Goal: Task Accomplishment & Management: Manage account settings

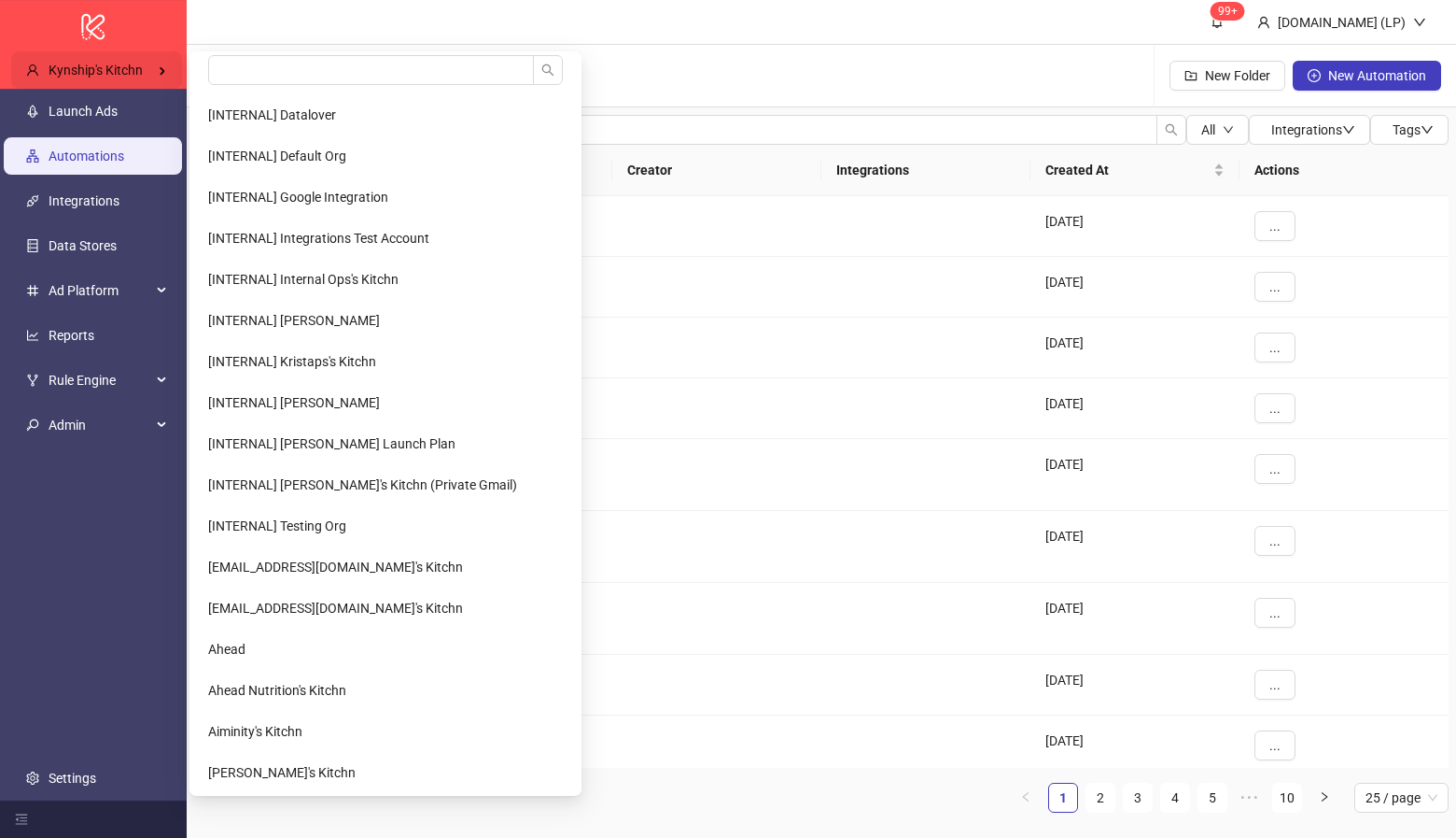
click at [159, 65] on div "Kynship's Kitchn" at bounding box center [97, 70] width 171 height 38
click at [274, 69] on input "search" at bounding box center [370, 70] width 326 height 30
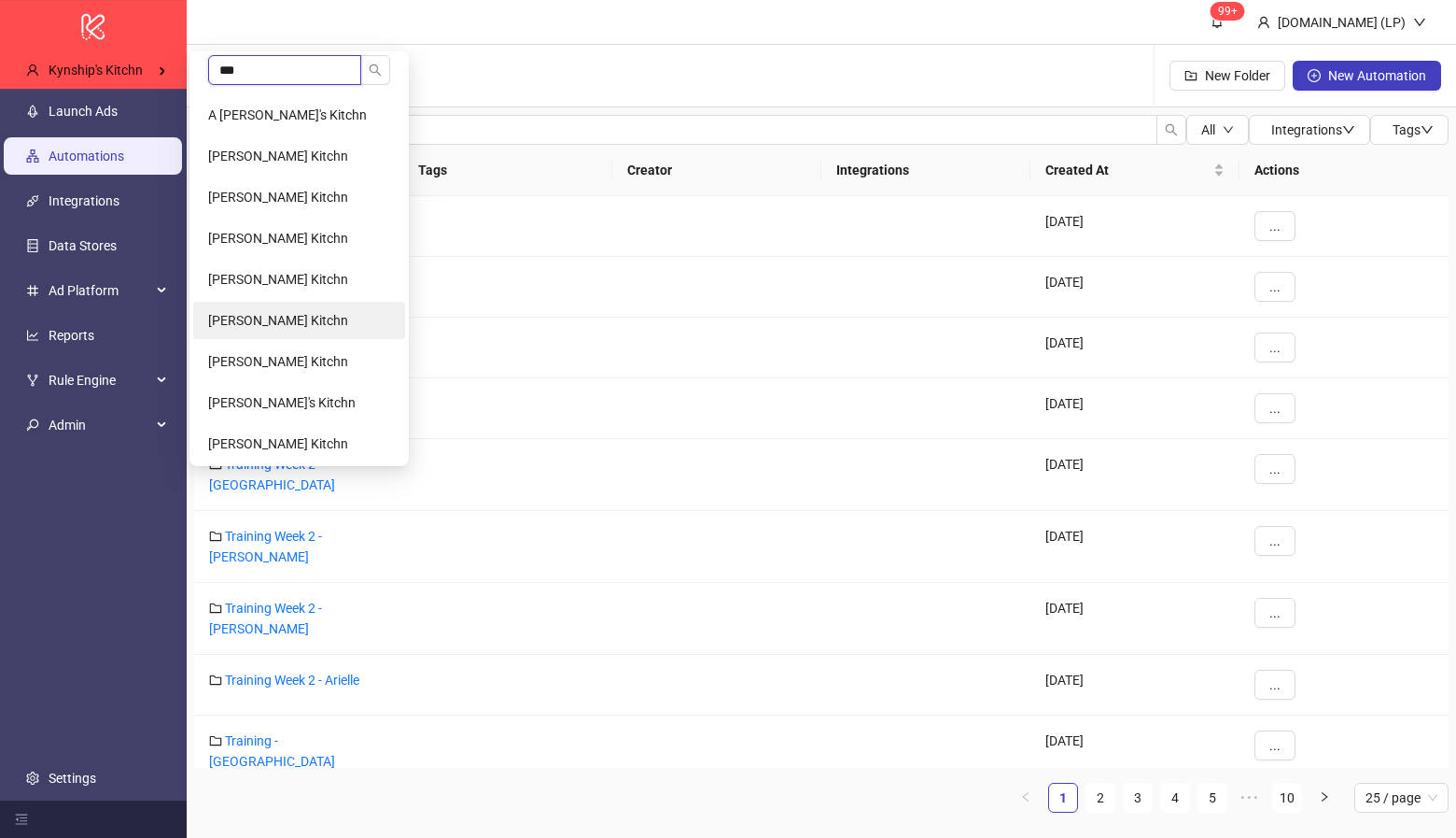
type input "***"
click at [257, 325] on span "Sam Moss's Kitchn" at bounding box center [277, 320] width 140 height 14
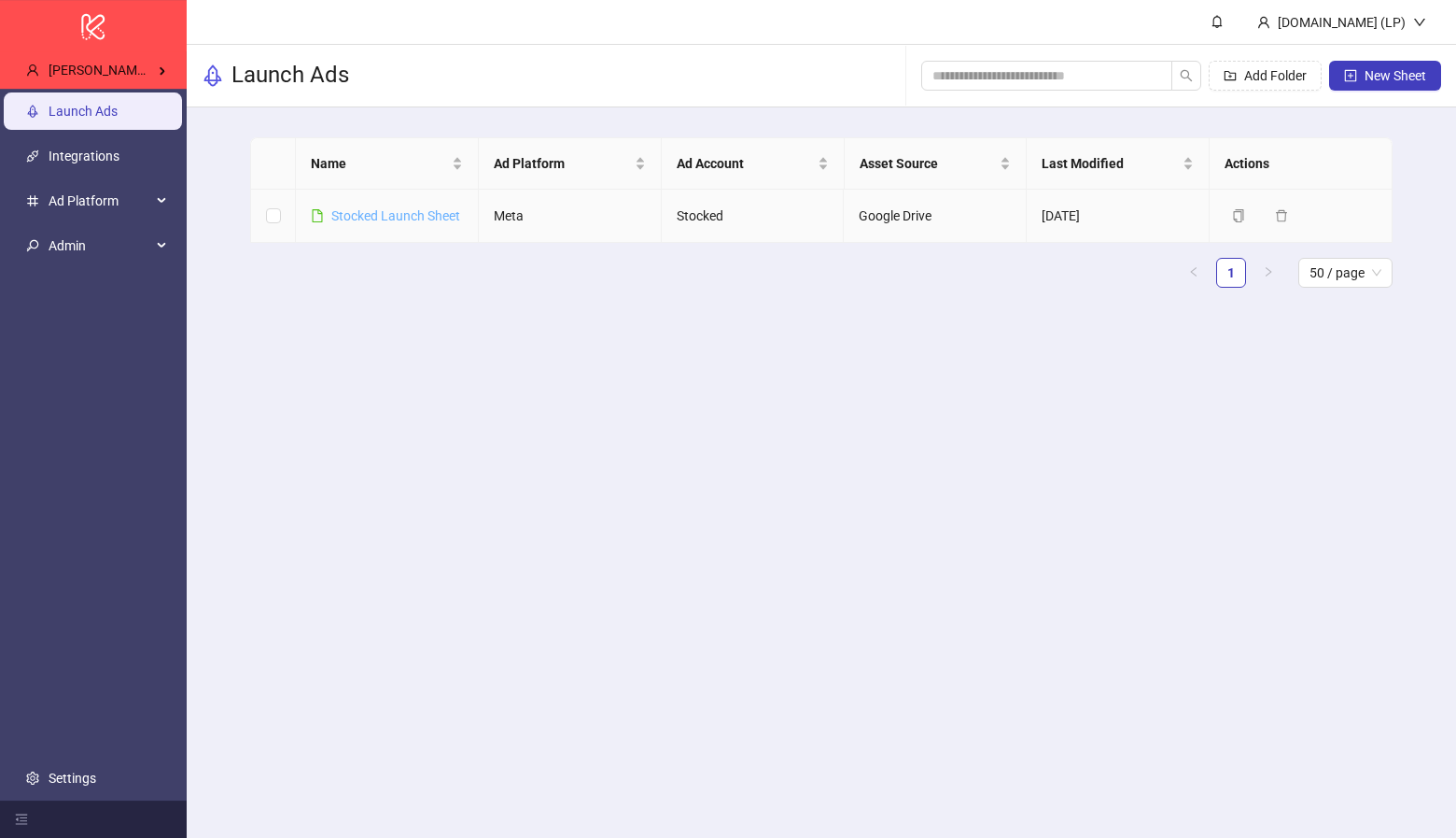
click at [374, 217] on link "Stocked Launch Sheet" at bounding box center [395, 215] width 128 height 14
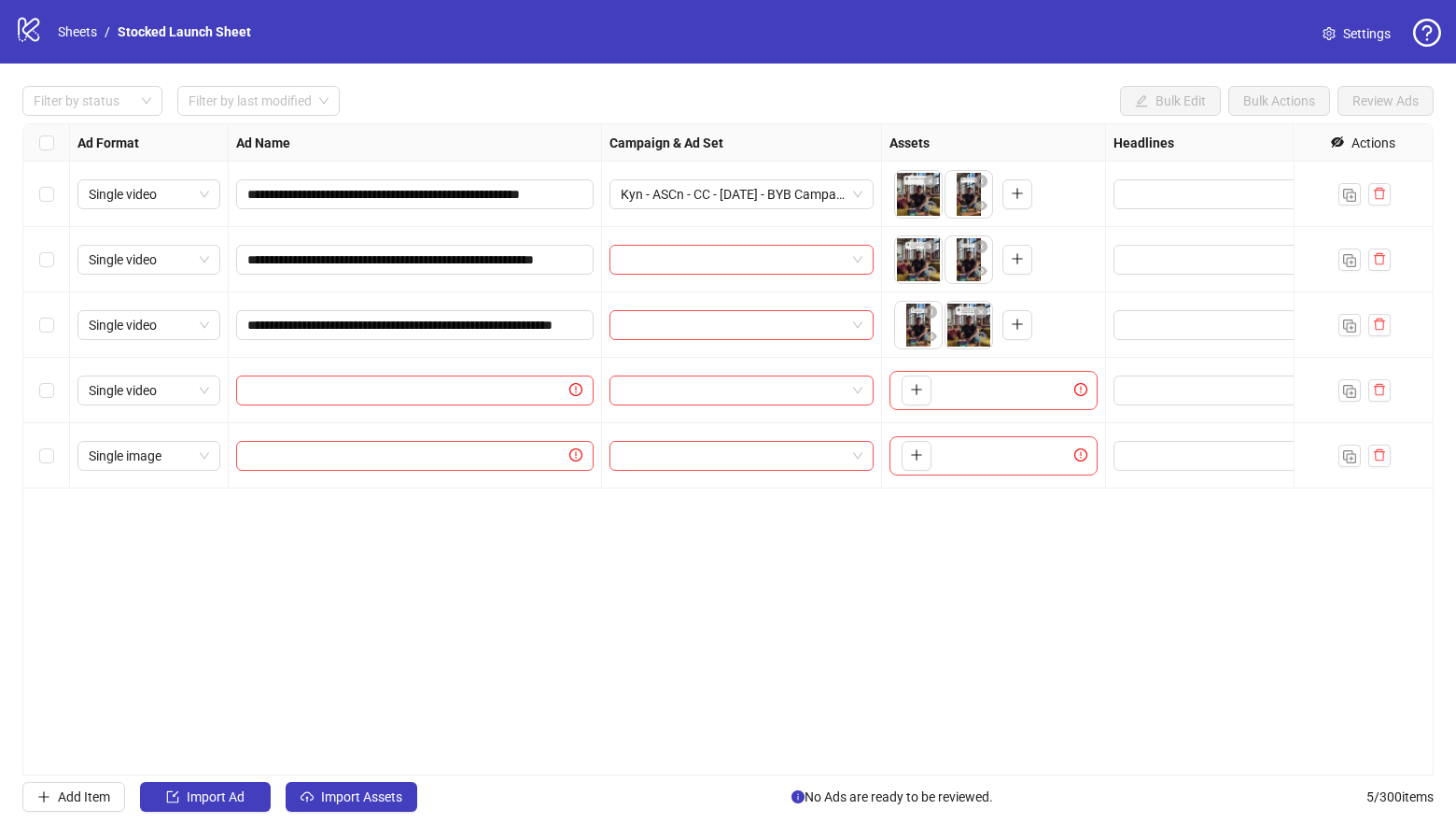
click at [1370, 30] on span "Settings" at bounding box center [1366, 33] width 47 height 20
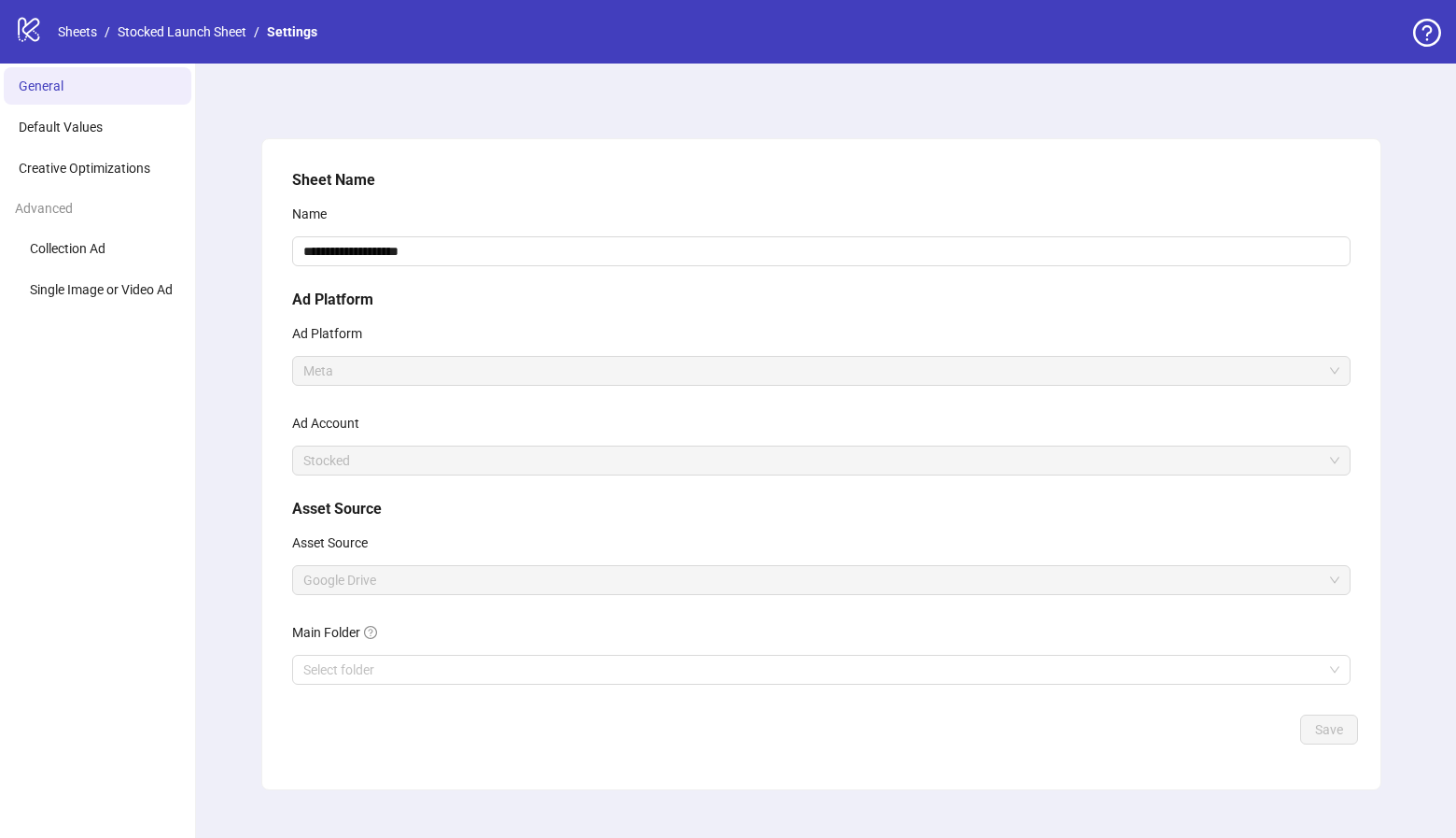
scroll to position [26, 0]
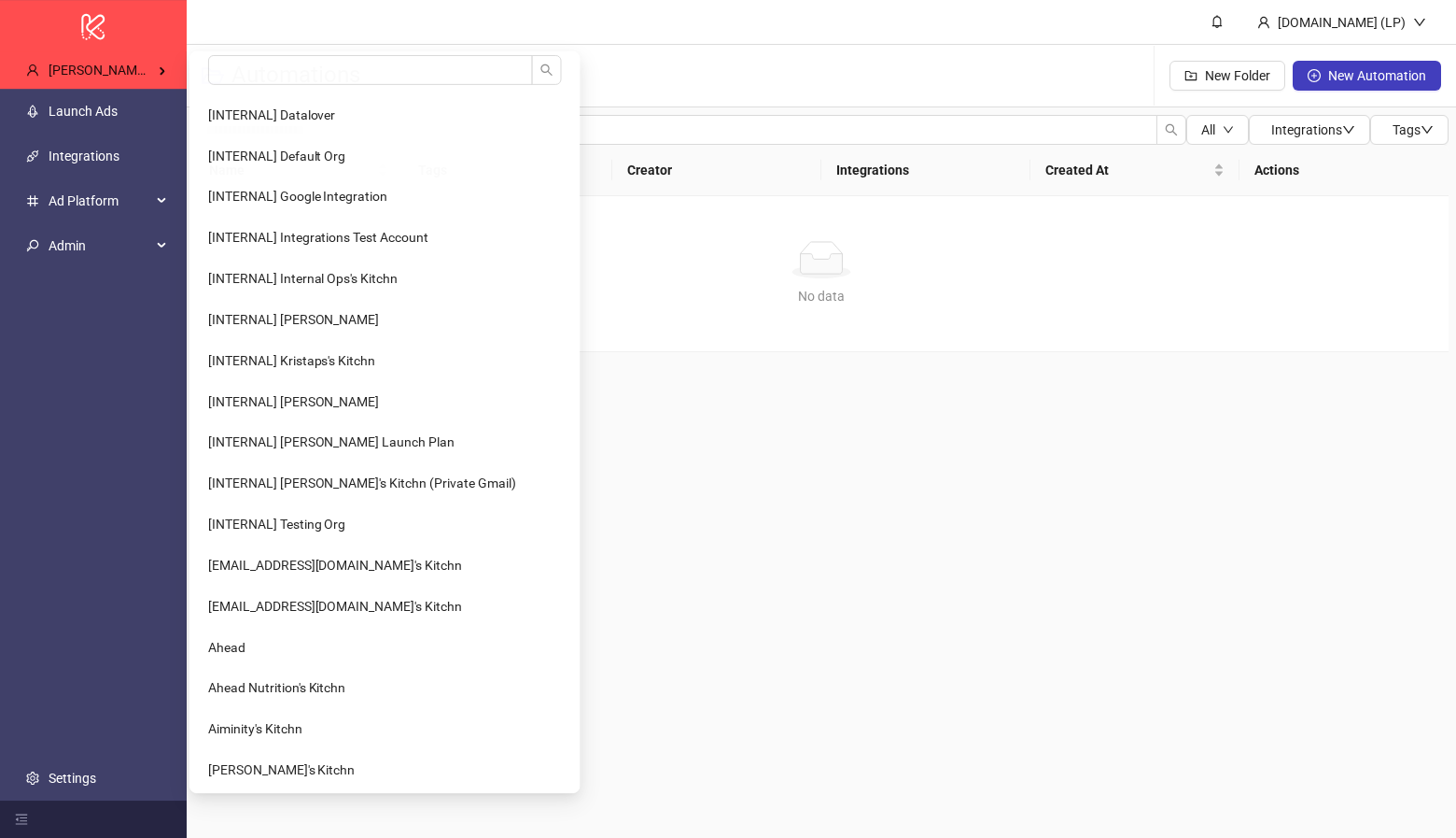
click at [985, 425] on main "Kitchn.io (LP) Automations New Folder New Automation All Integrations Tags Name…" at bounding box center [821, 419] width 1270 height 838
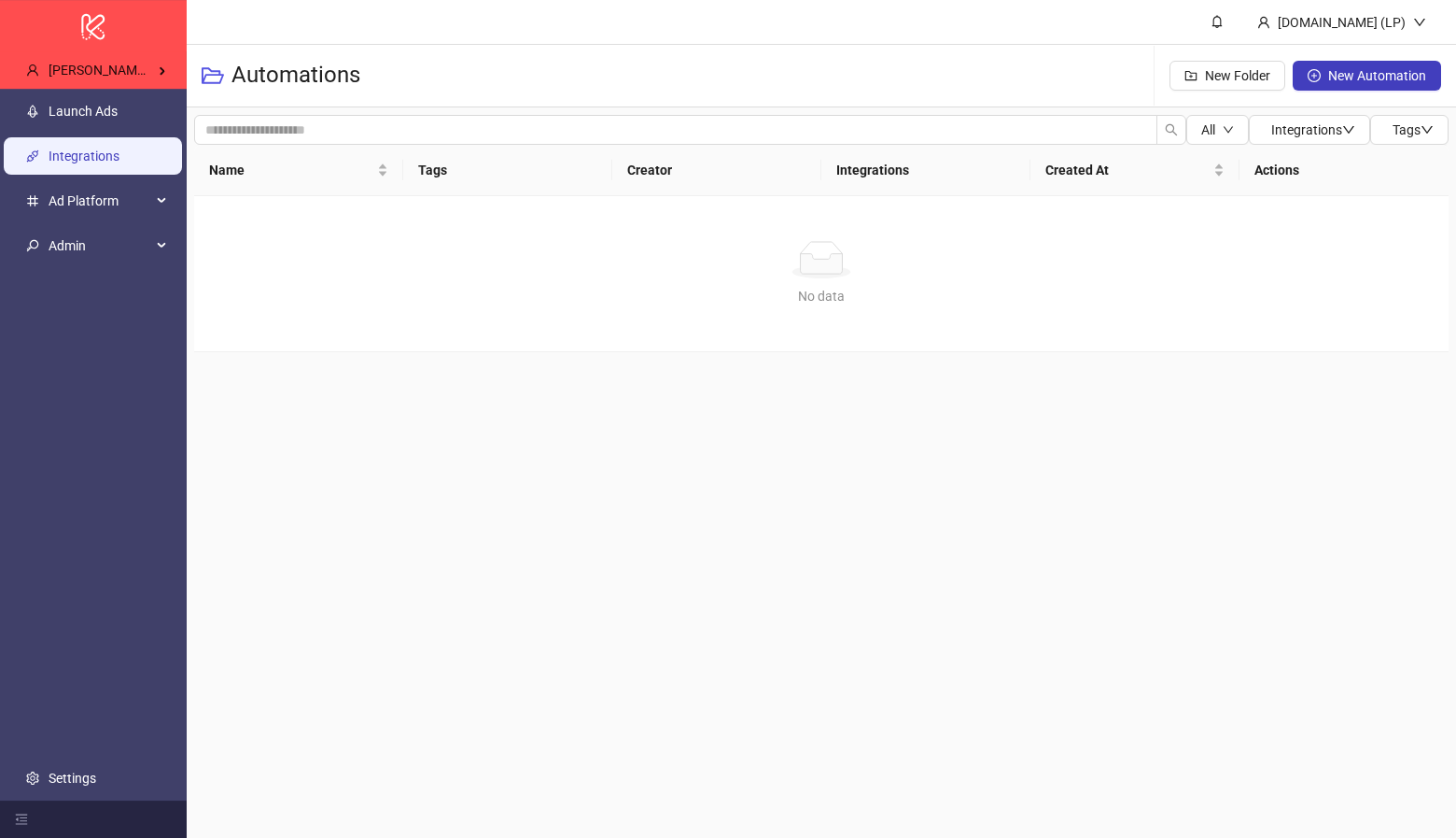
click at [93, 163] on link "Integrations" at bounding box center [83, 156] width 71 height 14
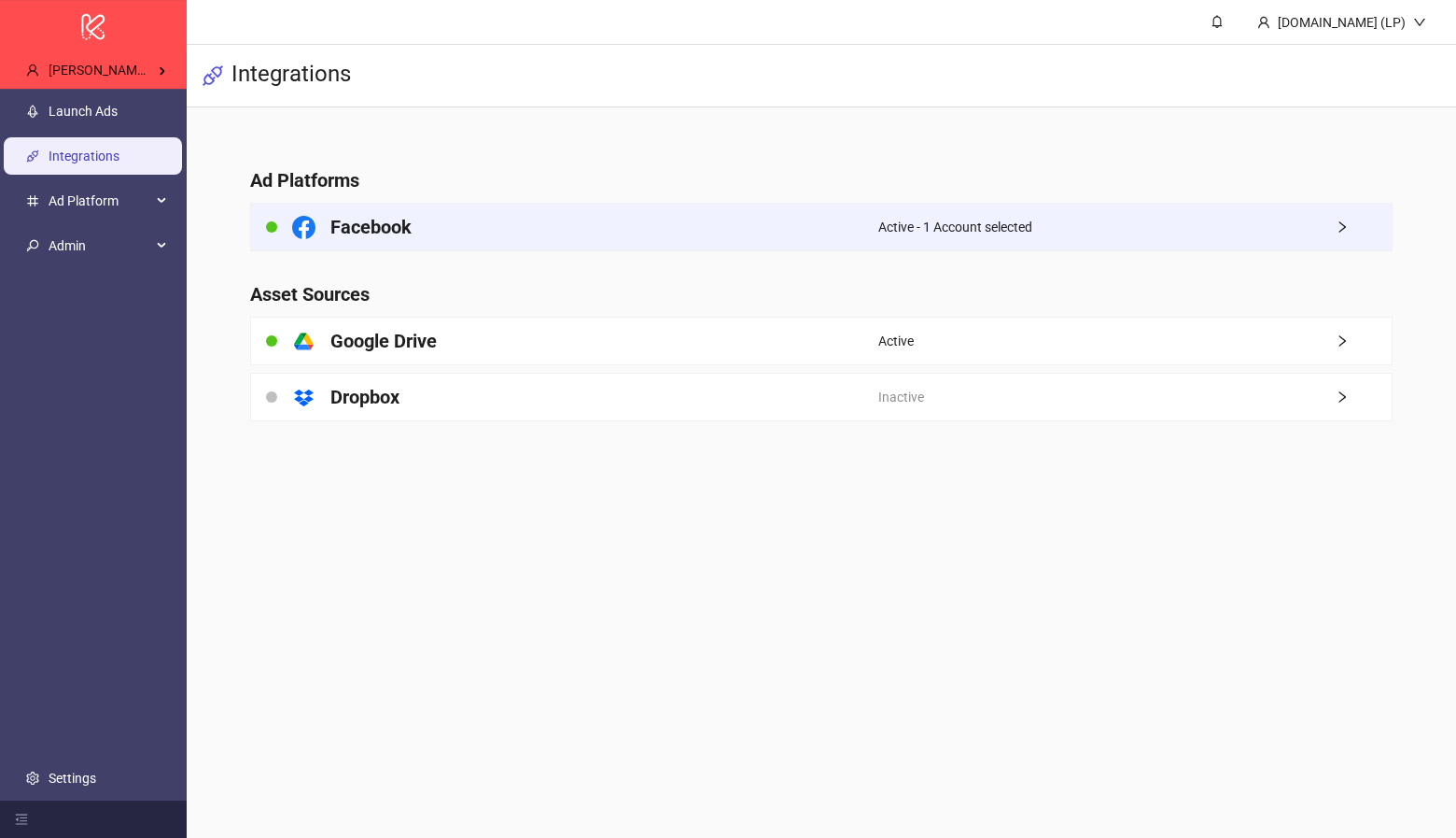
click at [385, 247] on div "Facebook" at bounding box center [564, 227] width 627 height 46
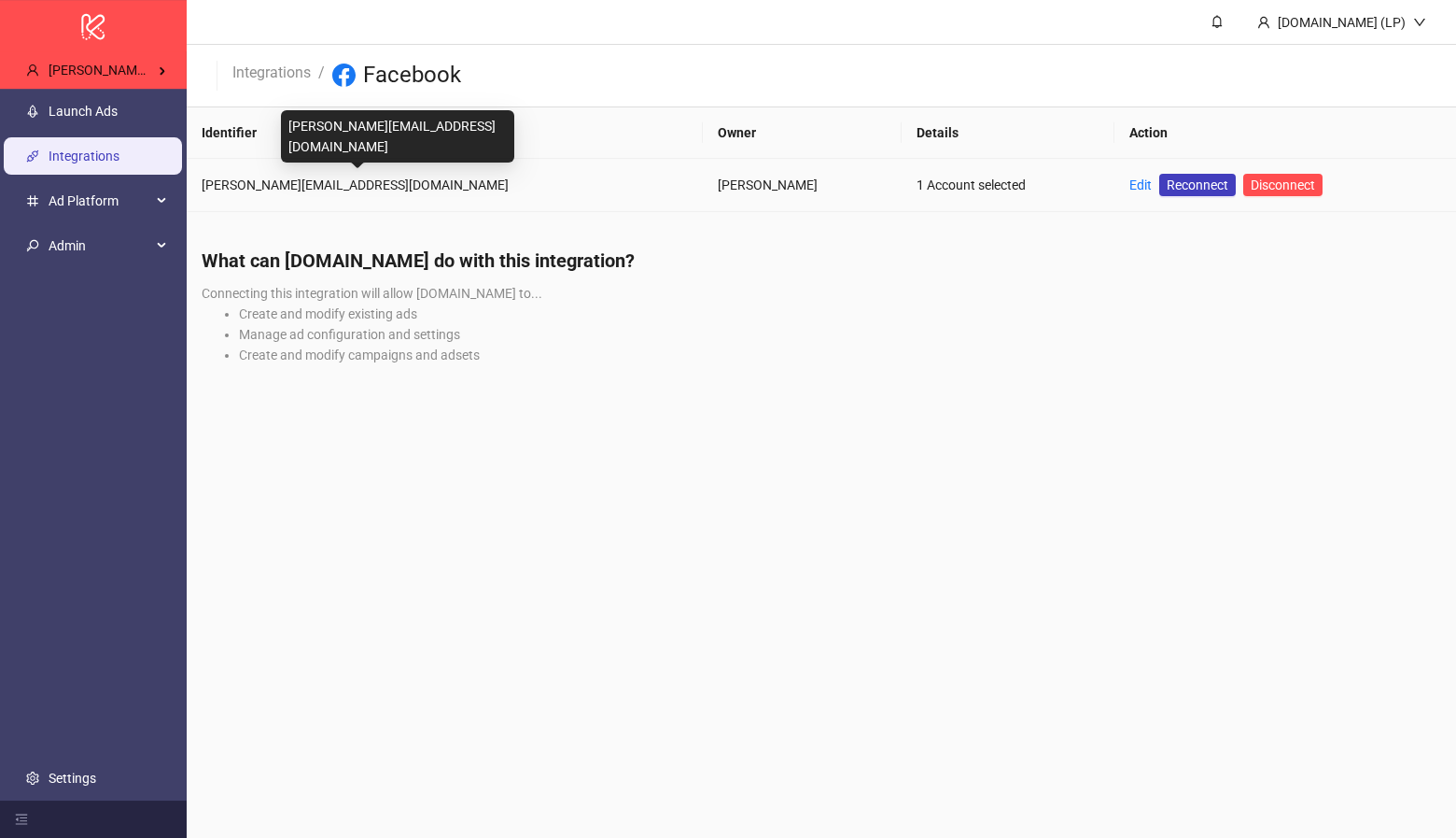
click at [269, 188] on div "sam@stockedfood.com" at bounding box center [444, 185] width 486 height 20
copy div "sam@stockedfood.com"
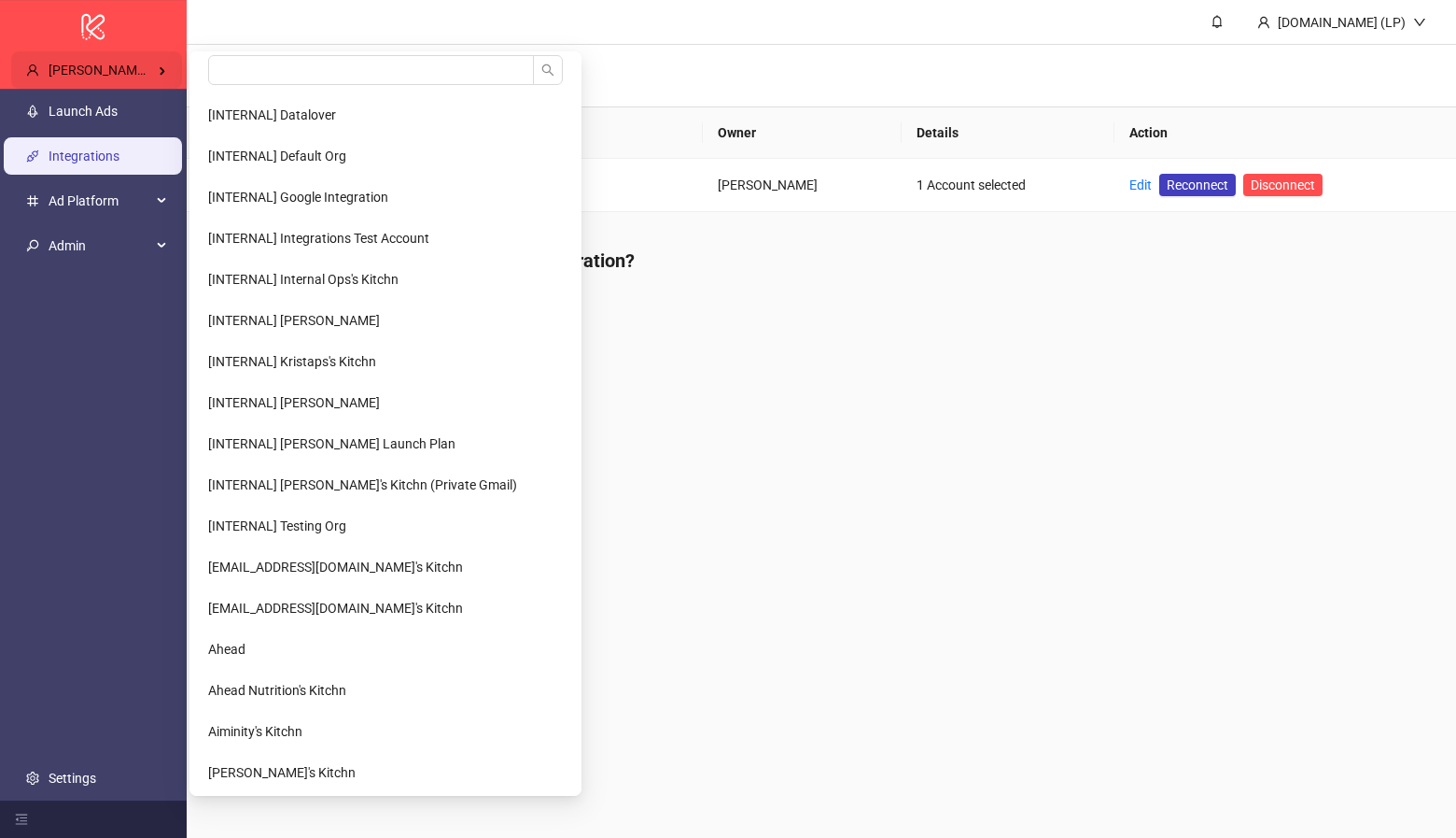
click at [152, 69] on span "Sam Moss's Kitchn" at bounding box center [118, 70] width 140 height 14
click at [219, 69] on input "search" at bounding box center [370, 70] width 326 height 30
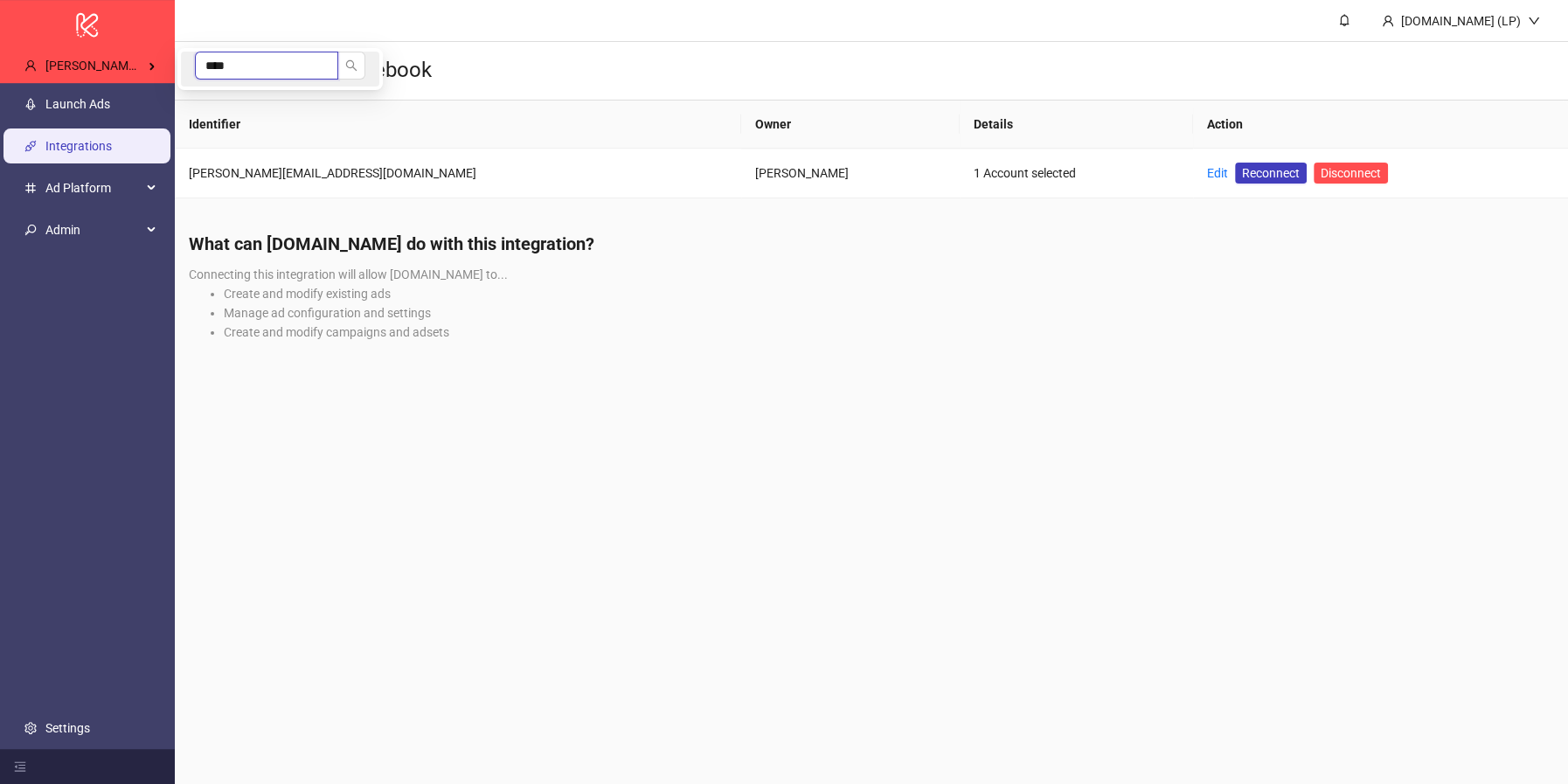
click at [218, 65] on input "****" at bounding box center [266, 65] width 143 height 28
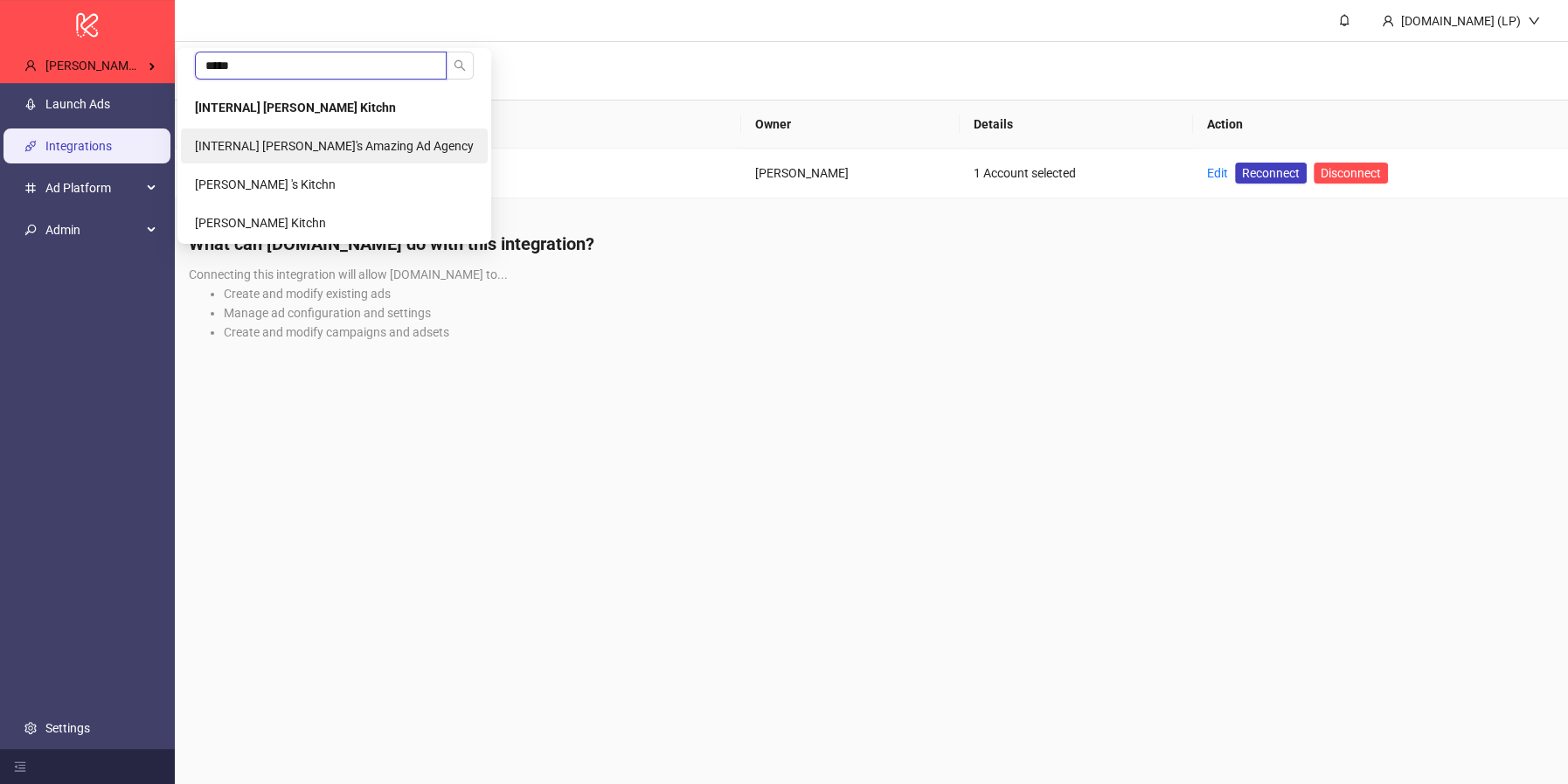
type input "*****"
click at [241, 128] on li "[INTERNAL] [PERSON_NAME]'s Amazing Ad Agency" at bounding box center [334, 146] width 307 height 35
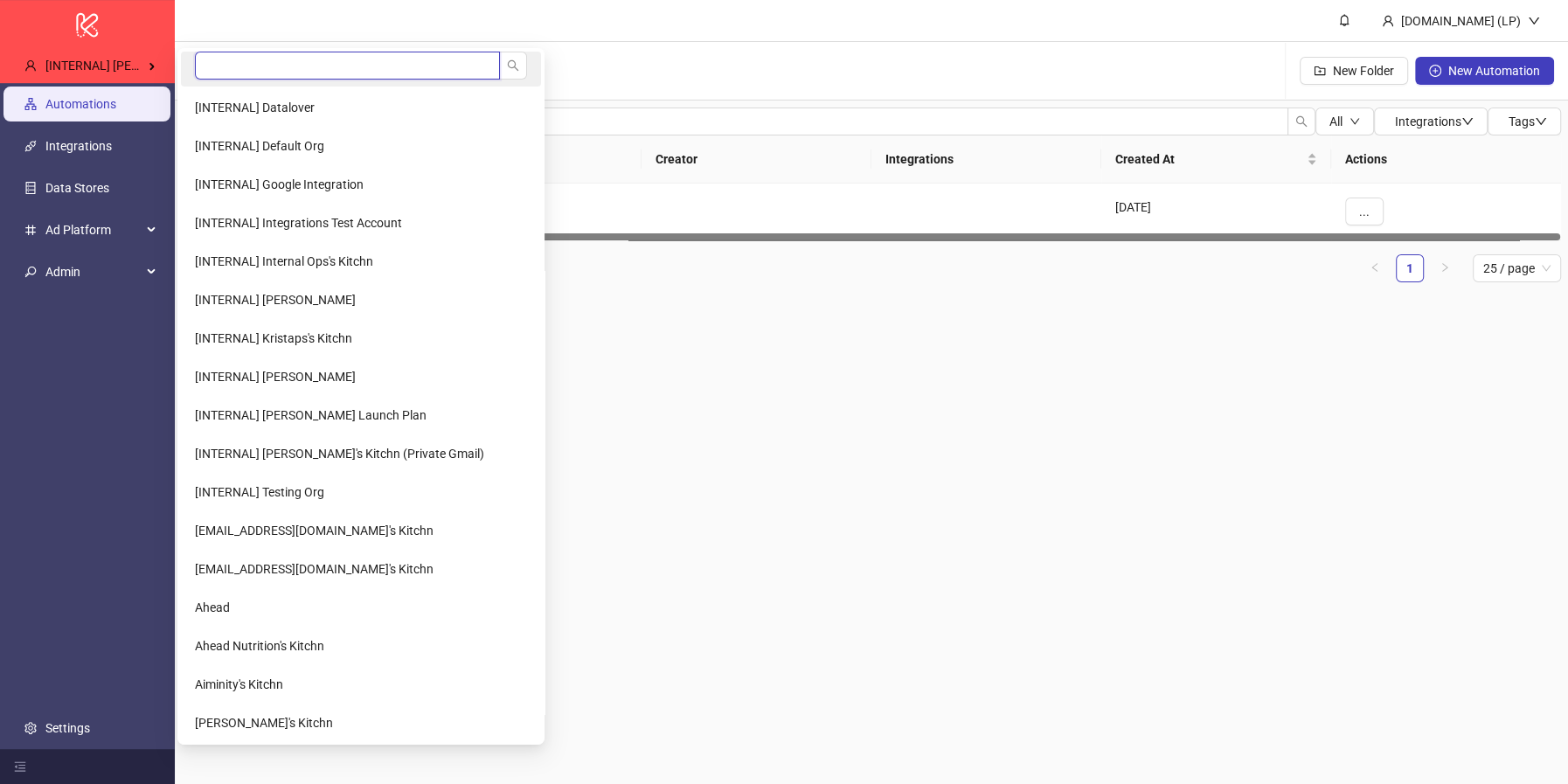
click at [227, 72] on input "search" at bounding box center [347, 65] width 305 height 28
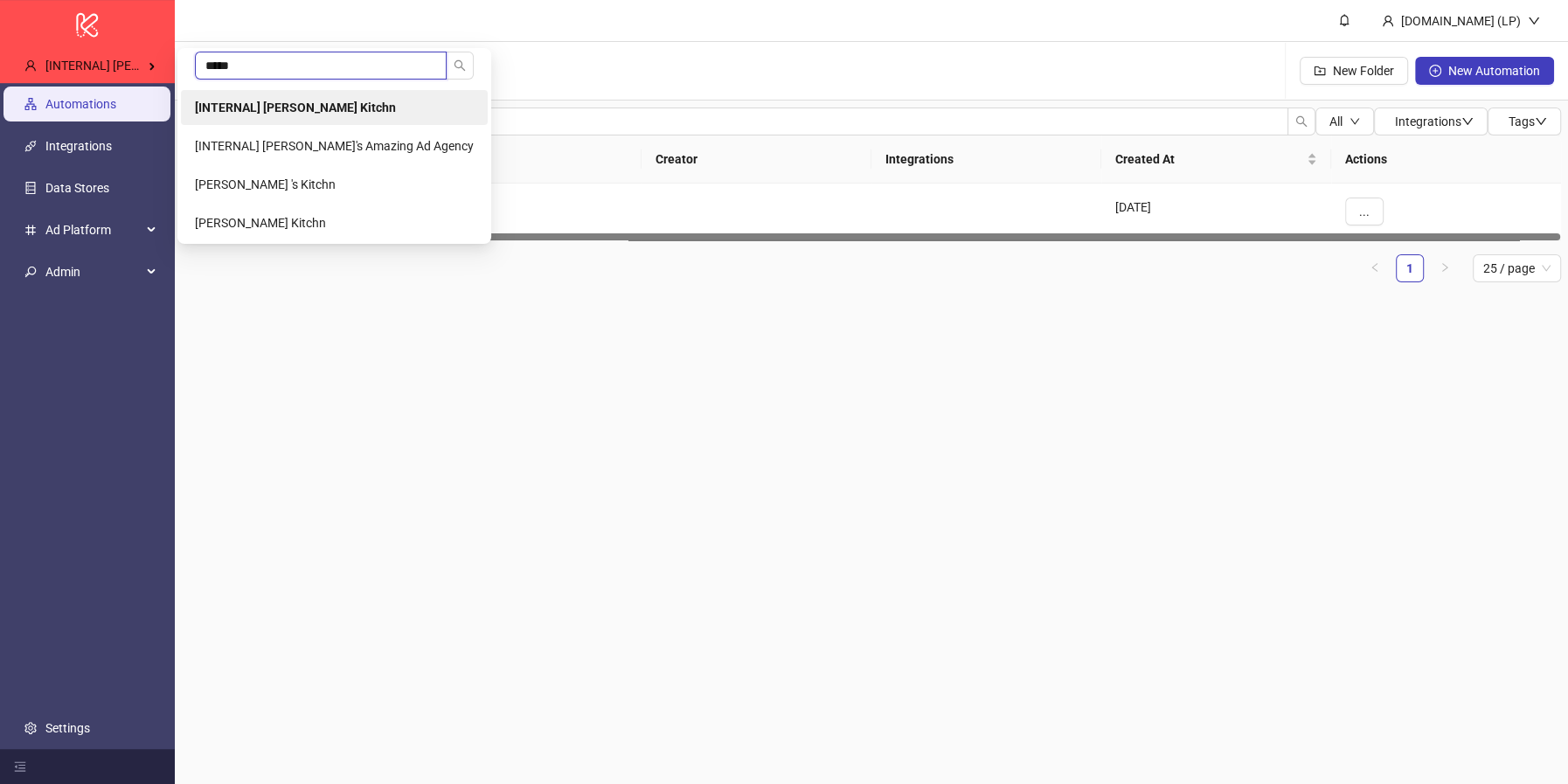
type input "*****"
click at [305, 100] on b "[INTERNAL] [PERSON_NAME] Kitchn" at bounding box center [295, 107] width 201 height 14
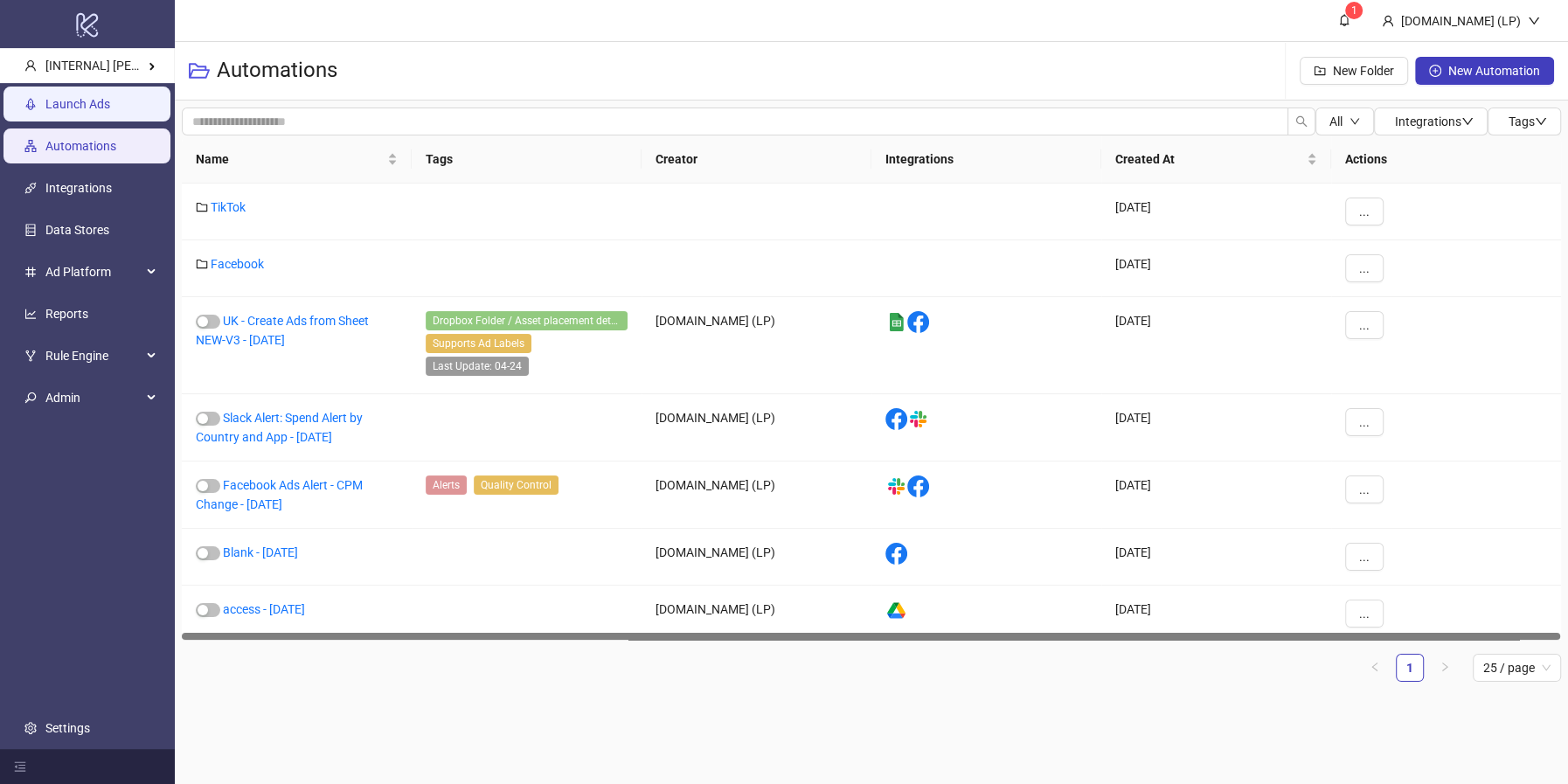
click at [110, 111] on link "Launch Ads" at bounding box center [78, 103] width 65 height 14
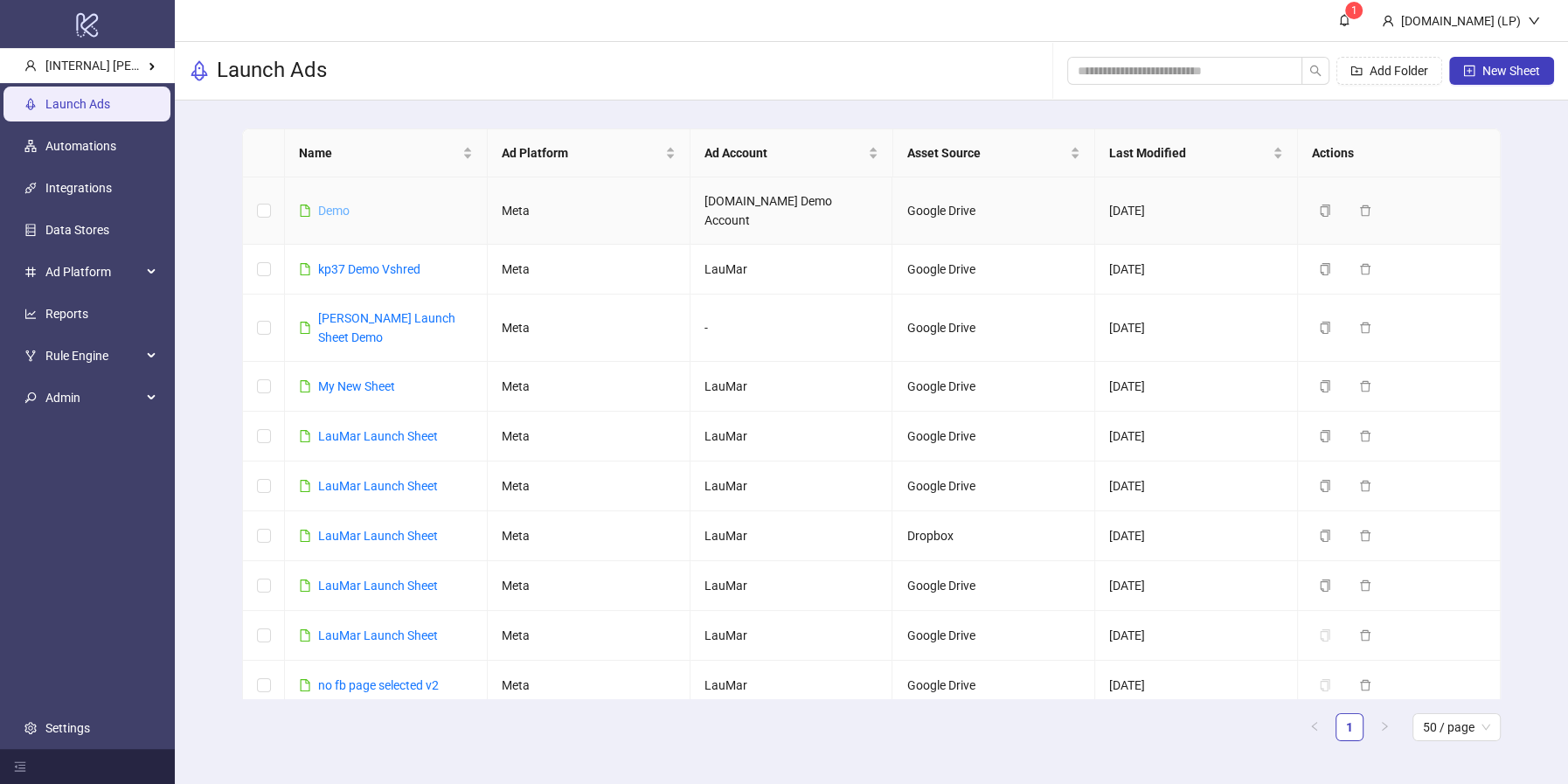
click at [337, 203] on link "Demo" at bounding box center [334, 210] width 32 height 14
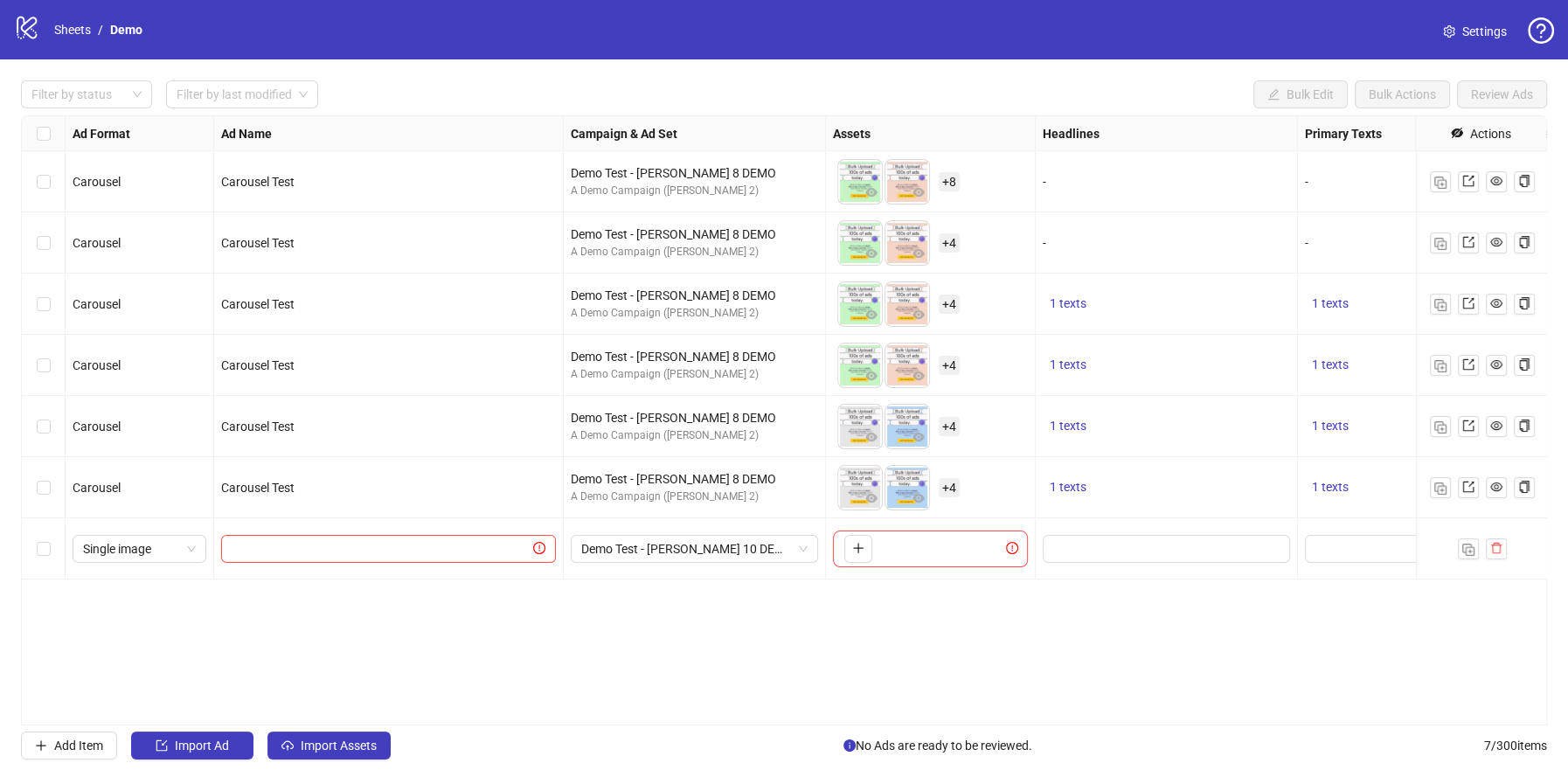
click at [33, 33] on icon "logo/logo-mobile" at bounding box center [26, 26] width 26 height 26
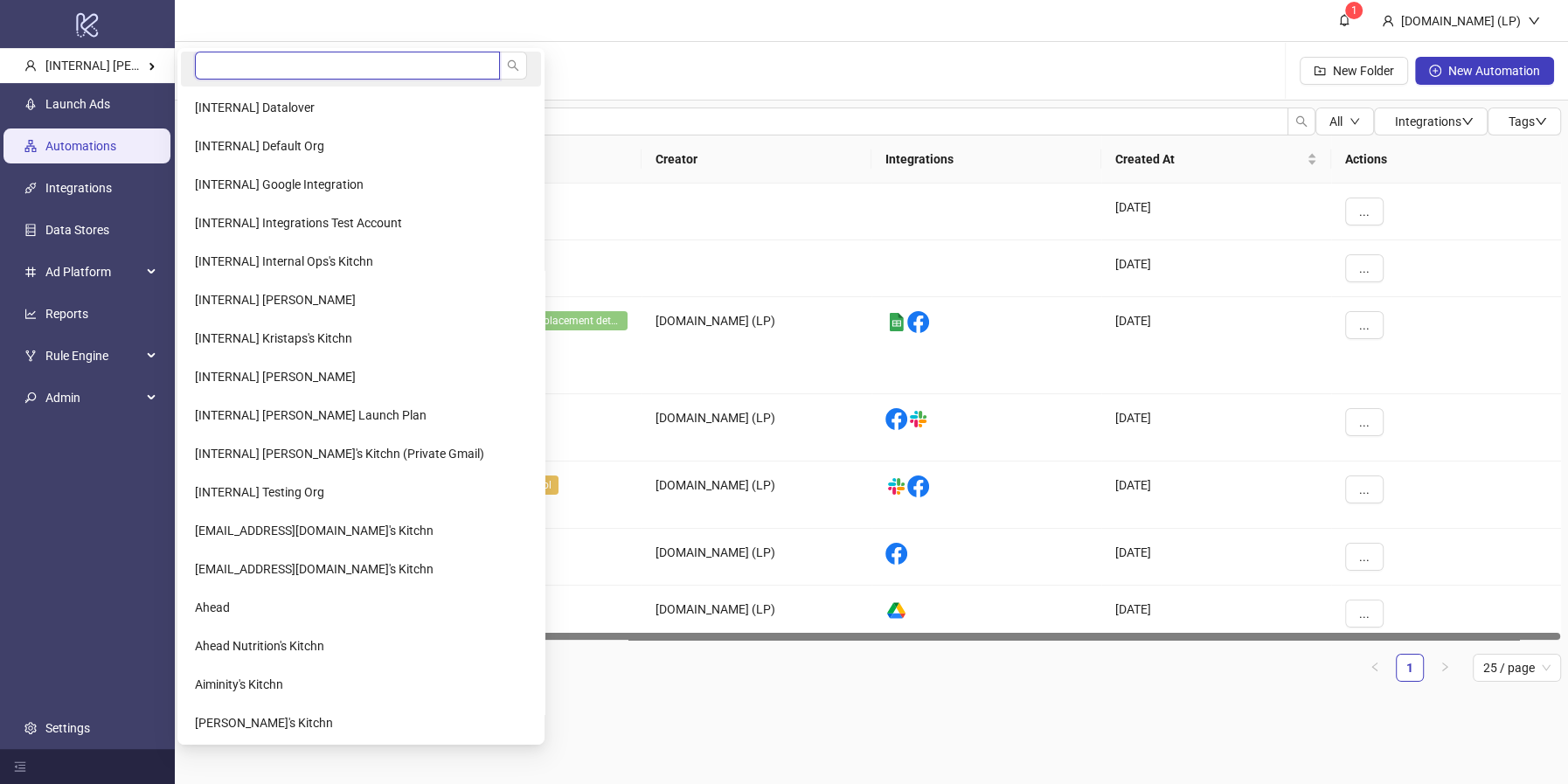
click at [214, 75] on input "search" at bounding box center [347, 65] width 305 height 28
click at [217, 58] on input "search" at bounding box center [347, 65] width 305 height 28
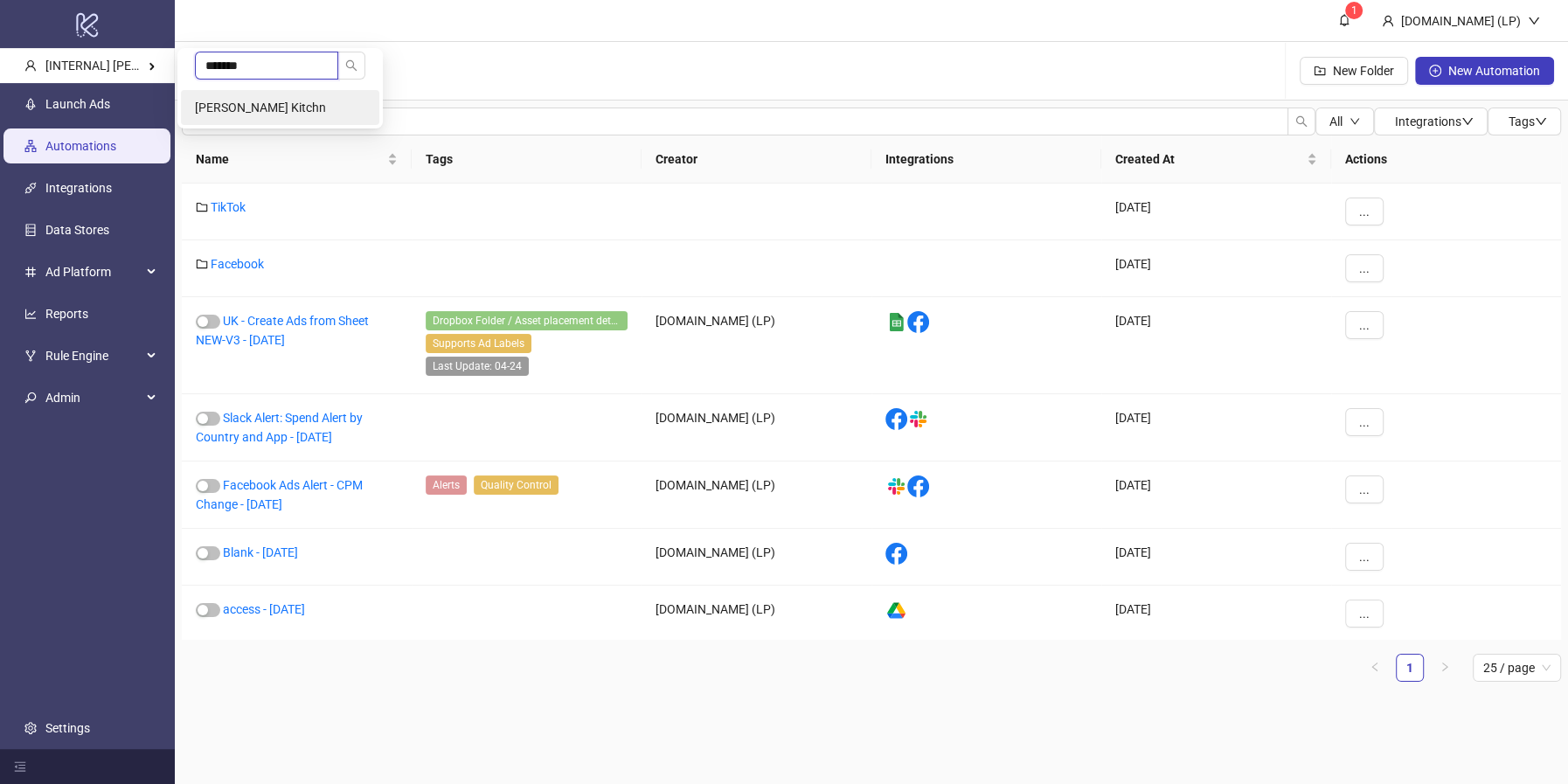
type input "*******"
click at [235, 90] on li "[PERSON_NAME] Kitchn" at bounding box center [280, 108] width 198 height 35
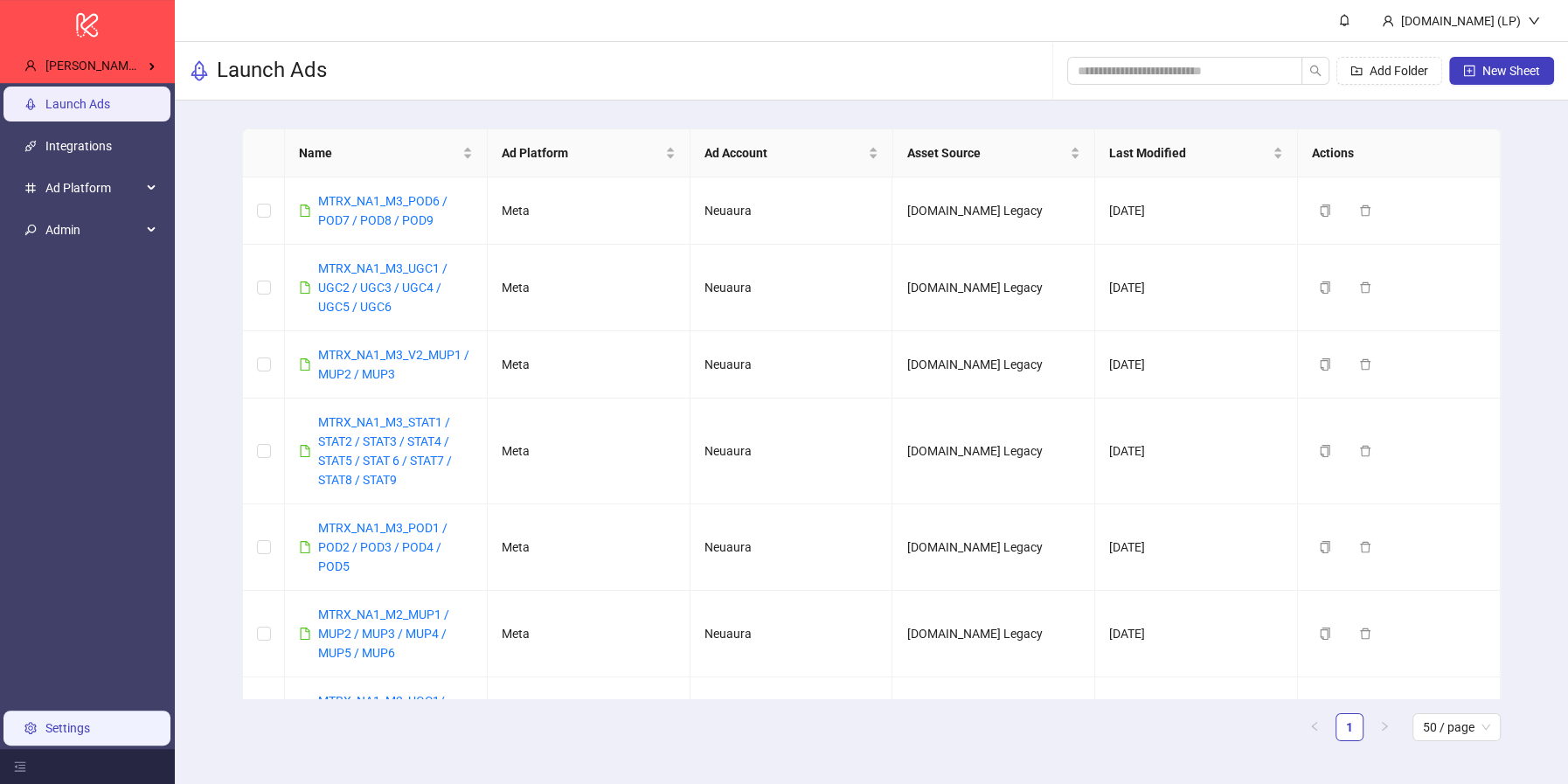
click at [90, 723] on link "Settings" at bounding box center [67, 727] width 44 height 14
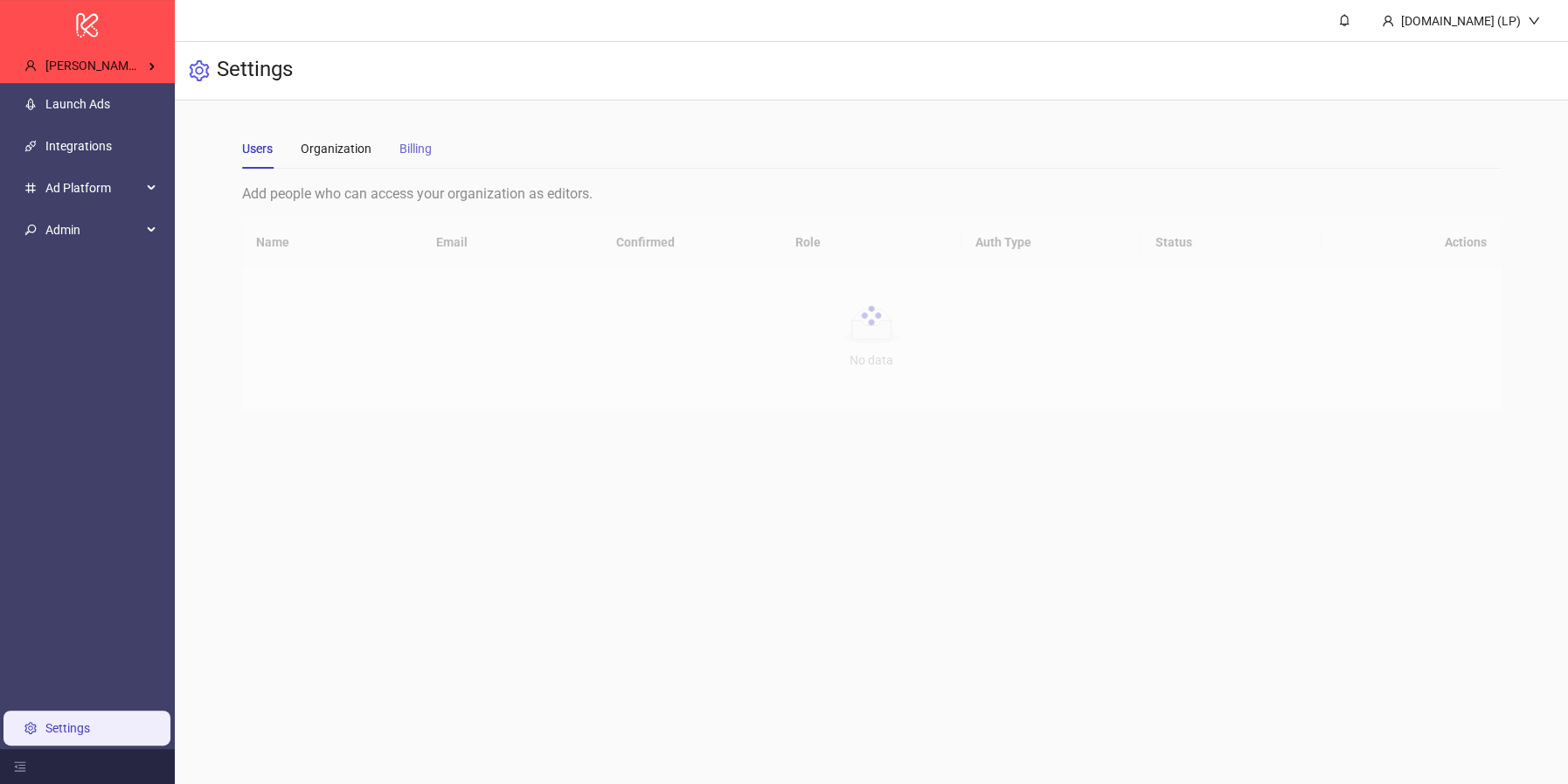
click at [410, 163] on div "Billing" at bounding box center [416, 148] width 33 height 40
